Goal: Task Accomplishment & Management: Use online tool/utility

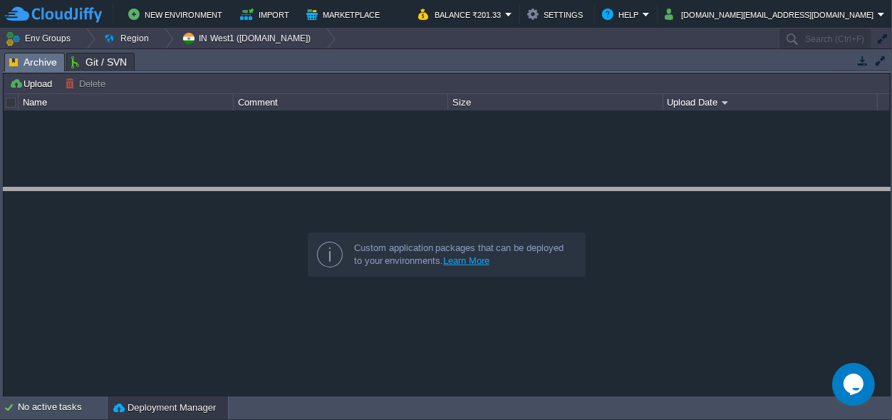
drag, startPoint x: 400, startPoint y: 63, endPoint x: 391, endPoint y: 227, distance: 163.5
click at [393, 230] on body "New Environment Import Marketplace Bonus ₹0.00 Upgrade Account Balance ₹201.33 …" at bounding box center [446, 210] width 892 height 420
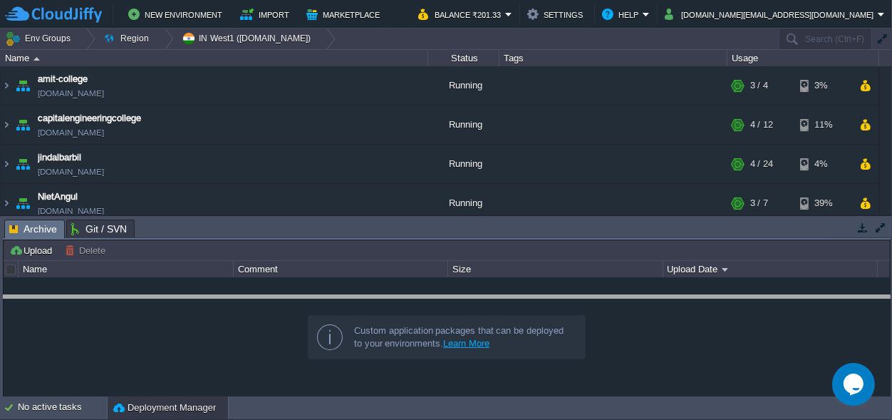
drag, startPoint x: 307, startPoint y: 231, endPoint x: 302, endPoint y: 364, distance: 133.4
click at [303, 364] on body "New Environment Import Marketplace Bonus ₹0.00 Upgrade Account Balance ₹201.33 …" at bounding box center [446, 210] width 892 height 420
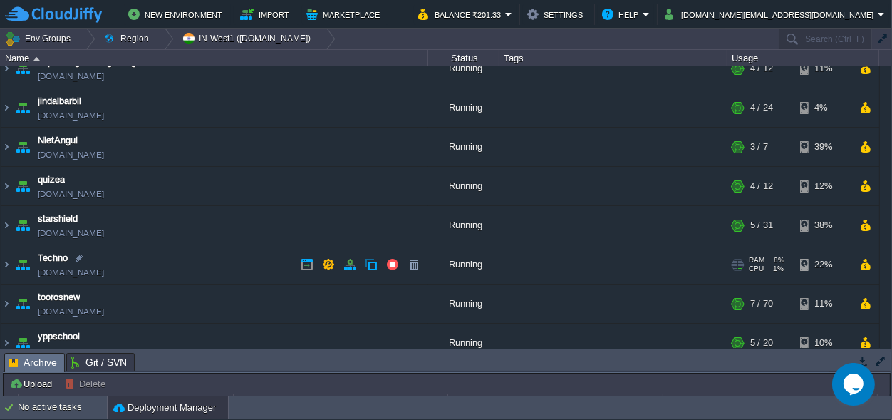
scroll to position [71, 0]
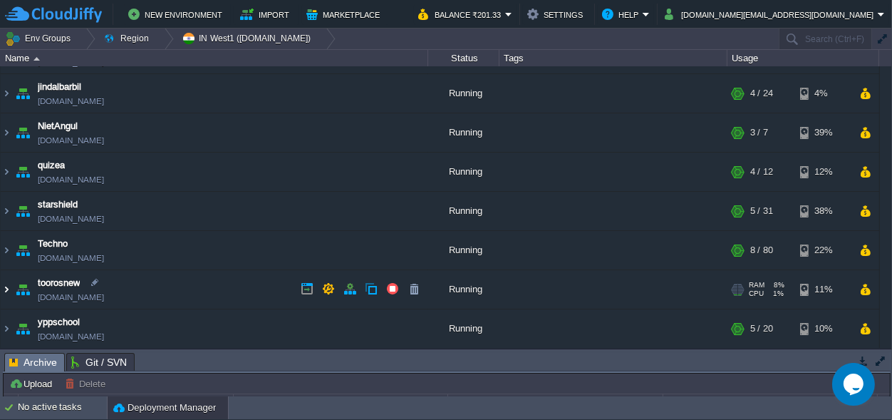
click at [3, 288] on img at bounding box center [6, 289] width 11 height 38
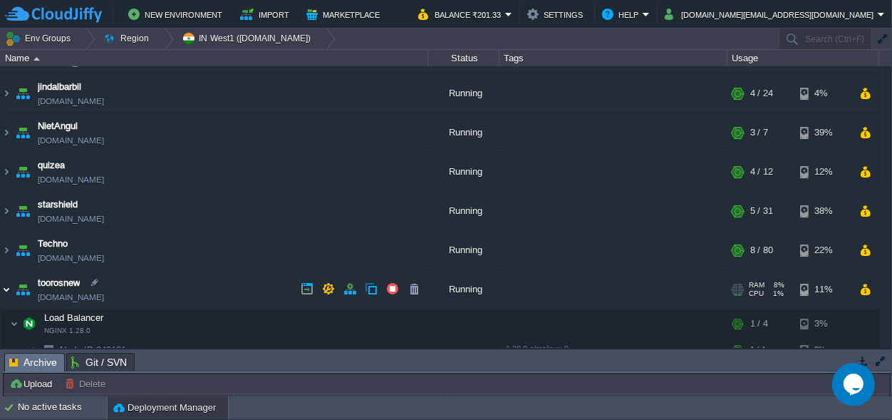
scroll to position [137, 0]
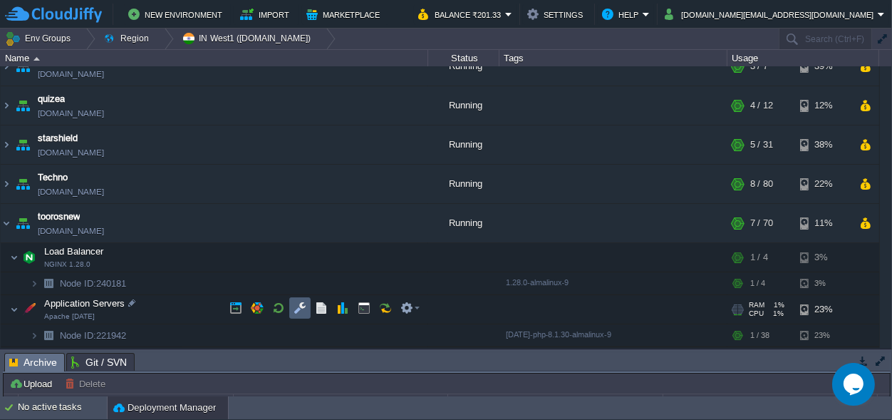
click at [299, 306] on button "button" at bounding box center [300, 308] width 13 height 13
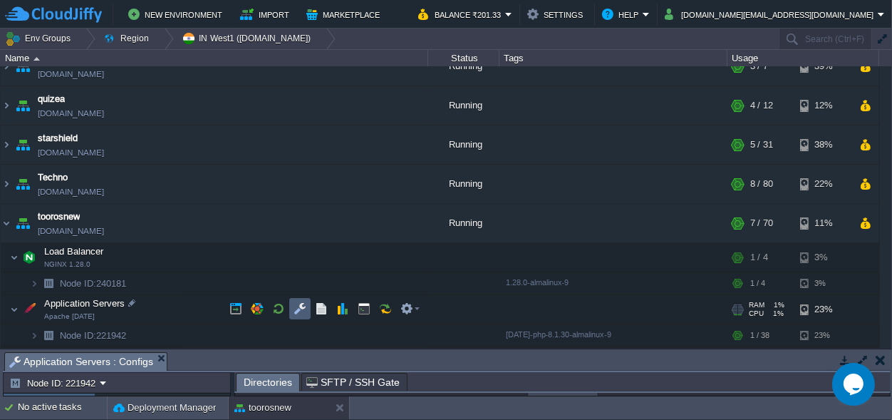
scroll to position [6, 0]
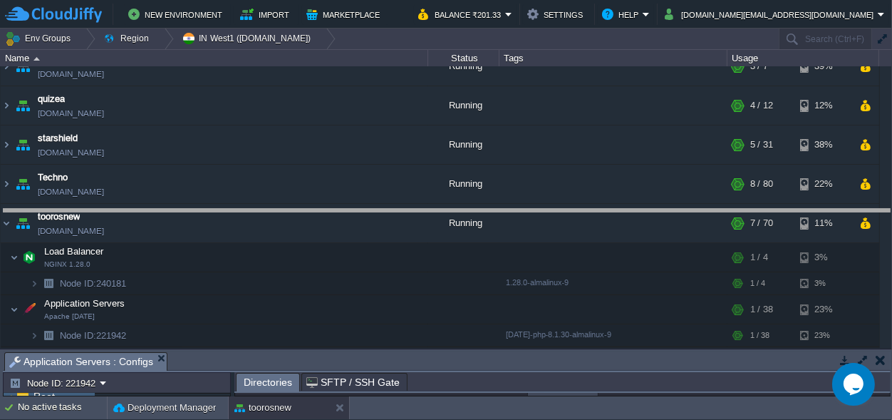
drag, startPoint x: 459, startPoint y: 364, endPoint x: 527, endPoint y: -56, distance: 425.3
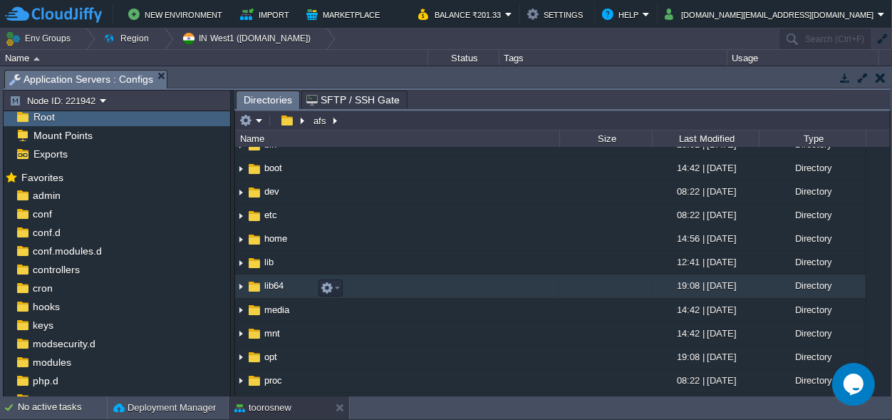
scroll to position [0, 0]
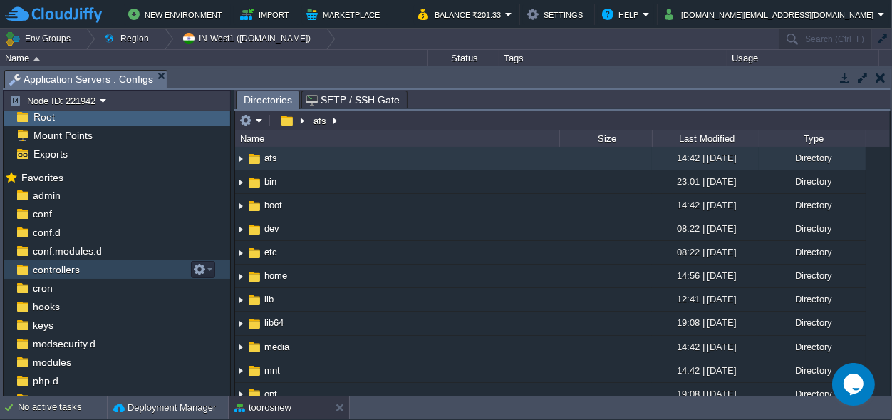
click at [83, 268] on div "controllers" at bounding box center [117, 269] width 227 height 19
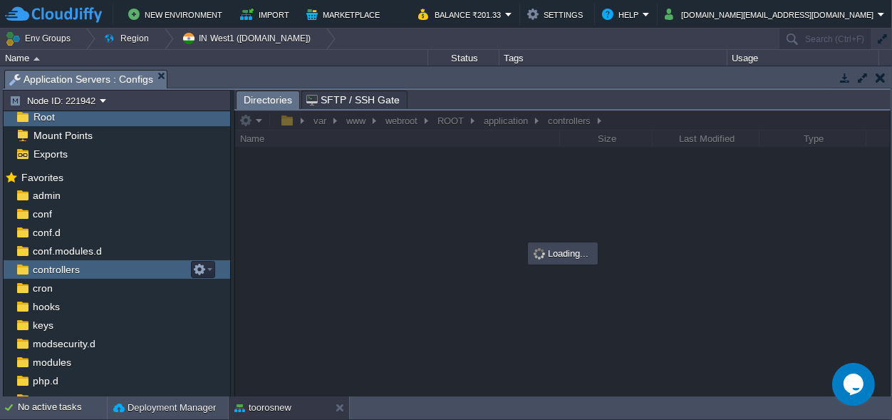
click at [83, 268] on div "controllers" at bounding box center [117, 269] width 227 height 19
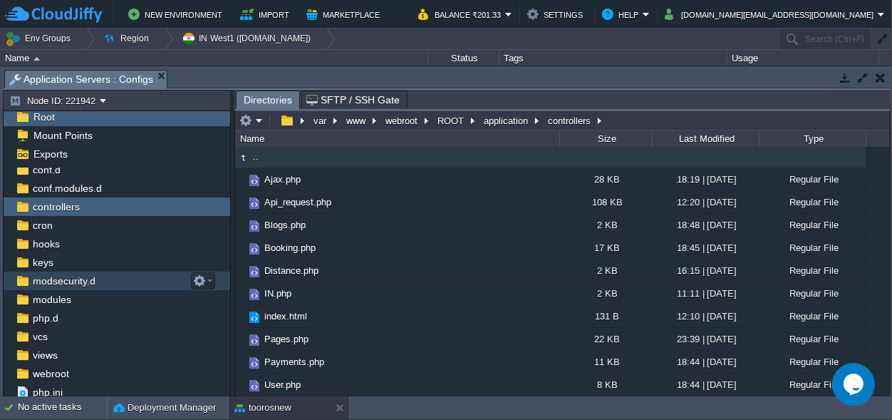
scroll to position [86, 0]
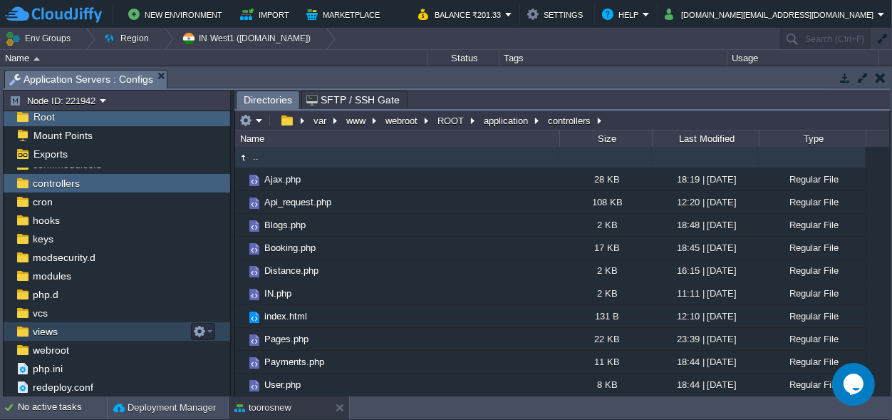
click at [56, 330] on span "views" at bounding box center [45, 331] width 30 height 13
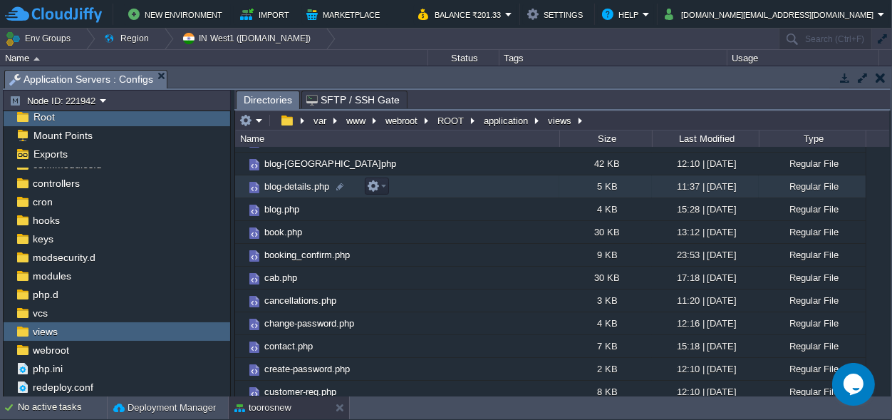
scroll to position [133, 0]
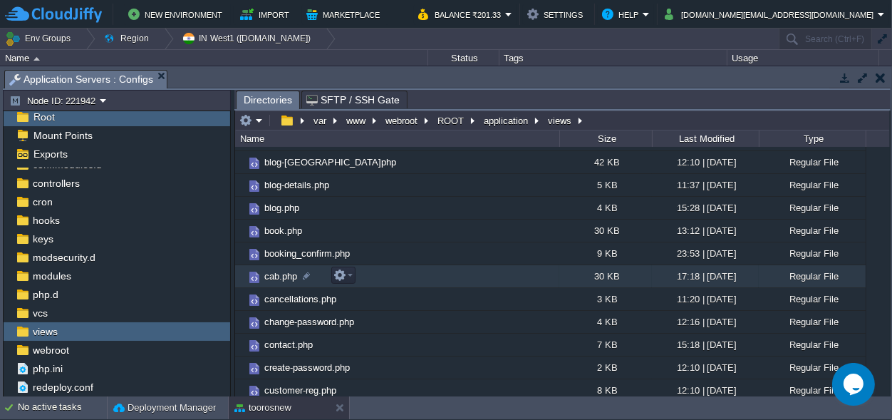
click at [279, 278] on span "cab.php" at bounding box center [280, 276] width 37 height 12
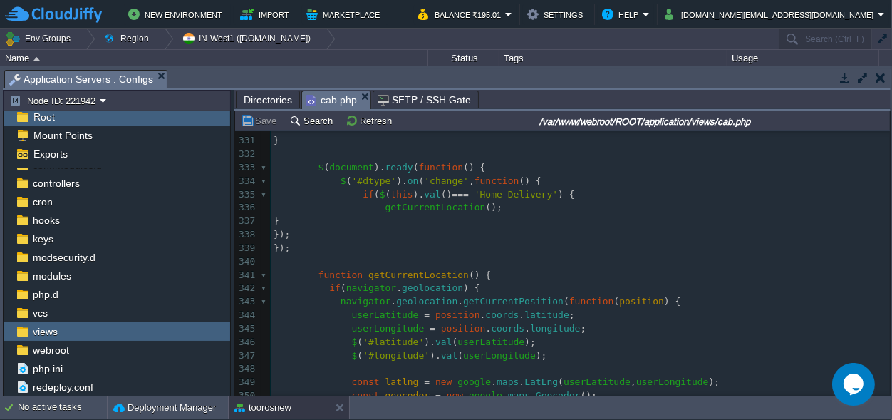
scroll to position [0, 0]
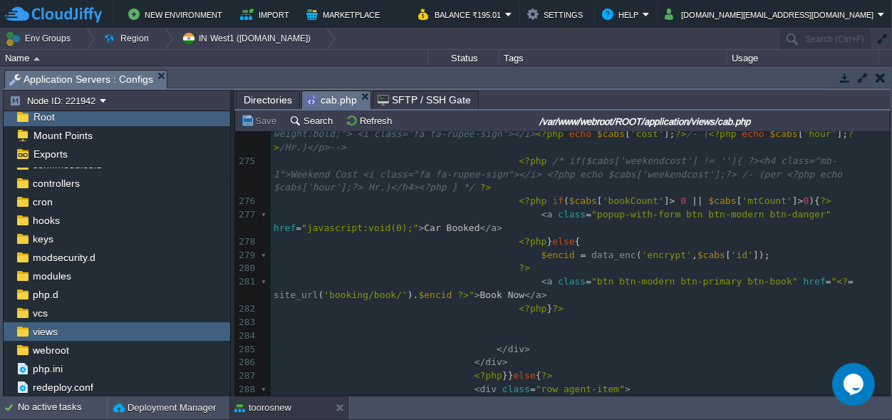
click at [417, 208] on pre "< a class = "popup-with-form btn btn-modern btn-danger" href = "javascript:void…" at bounding box center [580, 221] width 619 height 27
type textarea "Car"
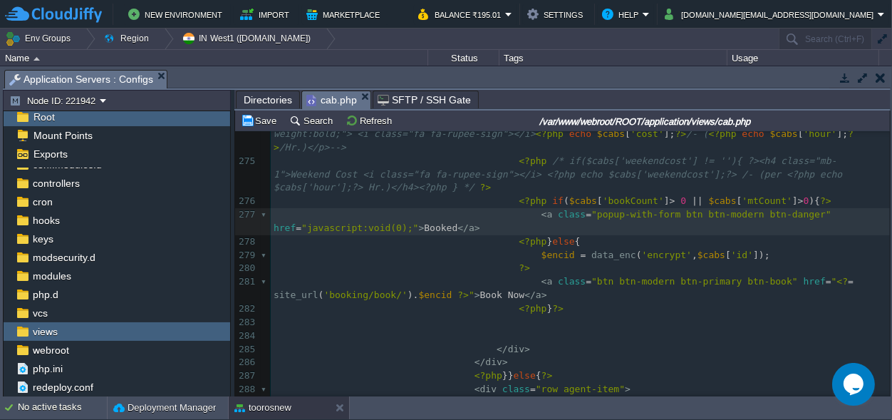
click at [418, 187] on div "xxxxxxxxxx <?php $this -> load -> view ( 'header' ); ?> 254 < li > 255 < i clas…" at bounding box center [580, 161] width 619 height 793
click at [261, 116] on button "Save" at bounding box center [261, 120] width 40 height 13
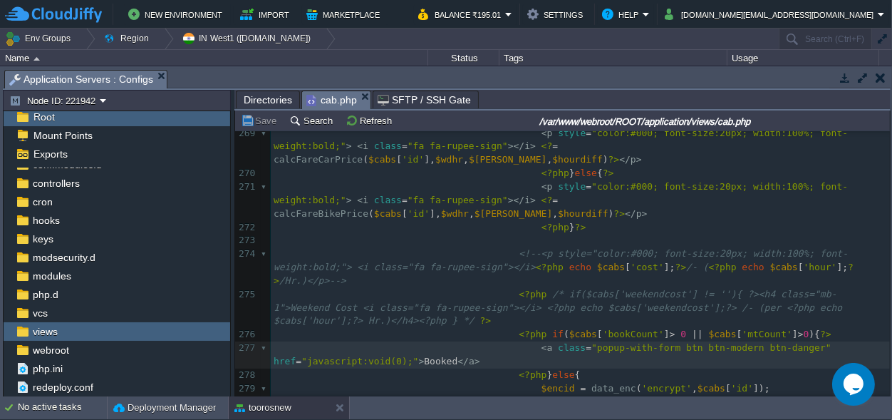
click at [883, 78] on button "button" at bounding box center [881, 77] width 10 height 13
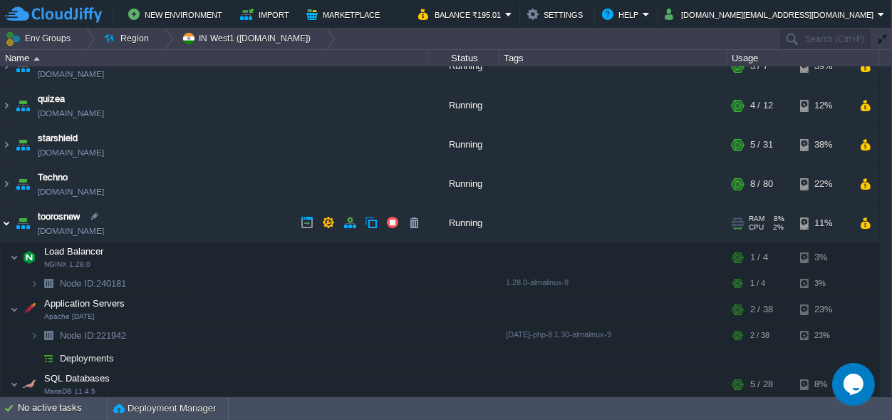
drag, startPoint x: 4, startPoint y: 227, endPoint x: 62, endPoint y: 237, distance: 58.7
click at [4, 226] on img at bounding box center [6, 223] width 11 height 38
